Goal: Check status: Check status

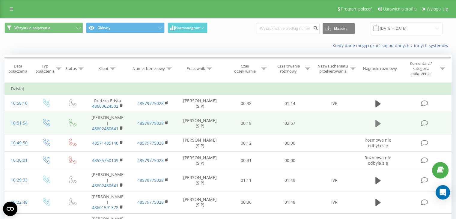
click at [379, 124] on icon at bounding box center [377, 123] width 5 height 7
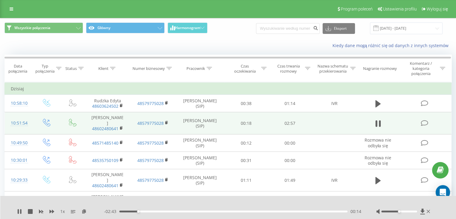
click at [281, 213] on div "- 02:43 00:14 00:14" at bounding box center [232, 211] width 257 height 6
click at [282, 210] on div "00:15" at bounding box center [233, 211] width 228 height 2
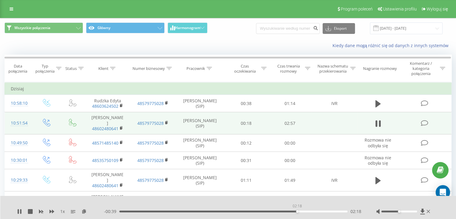
click at [297, 211] on div "02:18" at bounding box center [233, 211] width 228 height 2
click at [296, 210] on div "02:20" at bounding box center [233, 211] width 228 height 2
click at [294, 210] on div "02:16" at bounding box center [233, 211] width 228 height 2
click at [31, 211] on icon at bounding box center [30, 211] width 5 height 5
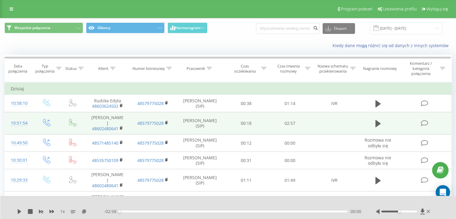
click at [230, 33] on div "Wszystkie połączenia Główny Harmonogram Eksport .csv .xls .xlsx [DATE] - [DATE]" at bounding box center [227, 28] width 447 height 12
